Goal: Entertainment & Leisure: Consume media (video, audio)

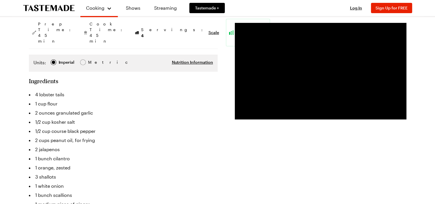
scroll to position [115, 0]
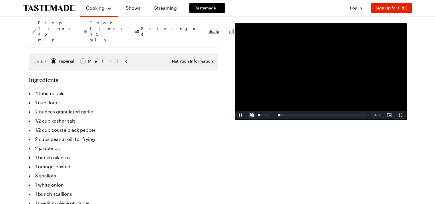
click at [251, 115] on span "Video Player" at bounding box center [251, 115] width 11 height 0
drag, startPoint x: 402, startPoint y: 115, endPoint x: 322, endPoint y: 139, distance: 83.3
click at [402, 115] on span "Video Player" at bounding box center [400, 115] width 11 height 0
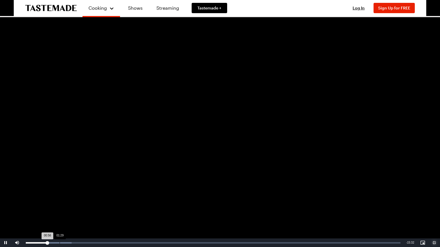
click at [60, 204] on div "Loaded : 12.22% 01:29 00:56" at bounding box center [213, 242] width 374 height 1
click at [110, 204] on div "03:41" at bounding box center [110, 242] width 0 height 1
click at [132, 204] on div "Loaded : 0.00% 04:41 03:41" at bounding box center [213, 242] width 374 height 1
click at [153, 204] on div "Loaded : 0.00% 05:34 04:41" at bounding box center [213, 242] width 374 height 1
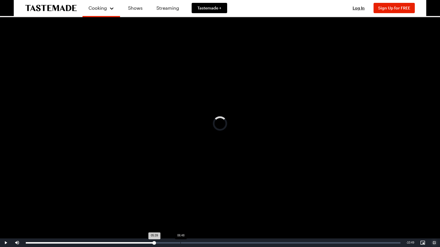
click at [180, 204] on div "Loaded : 34.42% 06:48 05:39" at bounding box center [213, 243] width 380 height 9
click at [213, 204] on div "Loaded : 0.00% 08:11 06:48" at bounding box center [214, 242] width 376 height 1
click at [250, 204] on div "Loaded : 59.74% 09:50 08:45" at bounding box center [214, 242] width 376 height 1
click at [269, 204] on div "Loaded : 59.74% 10:38 09:50" at bounding box center [214, 242] width 376 height 1
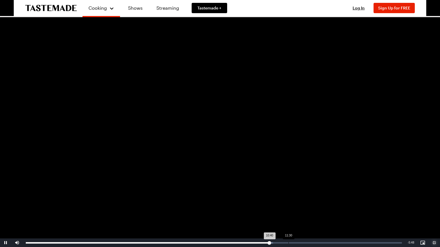
click at [288, 204] on div "Loaded : 65.75% 11:30 10:40" at bounding box center [214, 242] width 376 height 1
click at [302, 204] on div "Loaded : 77.92% 12:05 11:42" at bounding box center [214, 242] width 376 height 1
click at [313, 204] on div "12:34" at bounding box center [313, 242] width 0 height 1
click at [322, 204] on div "12:58" at bounding box center [322, 242] width 0 height 1
click at [328, 204] on div "Loaded : 82.02% 13:15 13:00" at bounding box center [214, 242] width 376 height 1
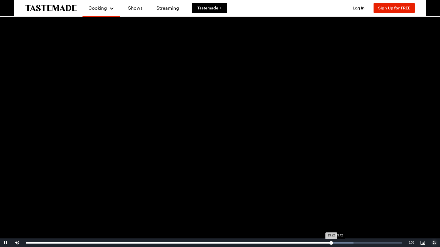
click at [338, 204] on div "Loaded : 87.08% 13:42 13:22" at bounding box center [214, 242] width 376 height 1
click at [366, 204] on div "Loaded : 95.08% 14:55 14:31" at bounding box center [214, 242] width 376 height 1
click at [380, 204] on div "Loaded : 95.08% 15:30 14:57" at bounding box center [214, 242] width 376 height 1
click at [398, 204] on div "Loaded : 100.00% 16:15 15:46" at bounding box center [214, 242] width 376 height 1
